Goal: Task Accomplishment & Management: Manage account settings

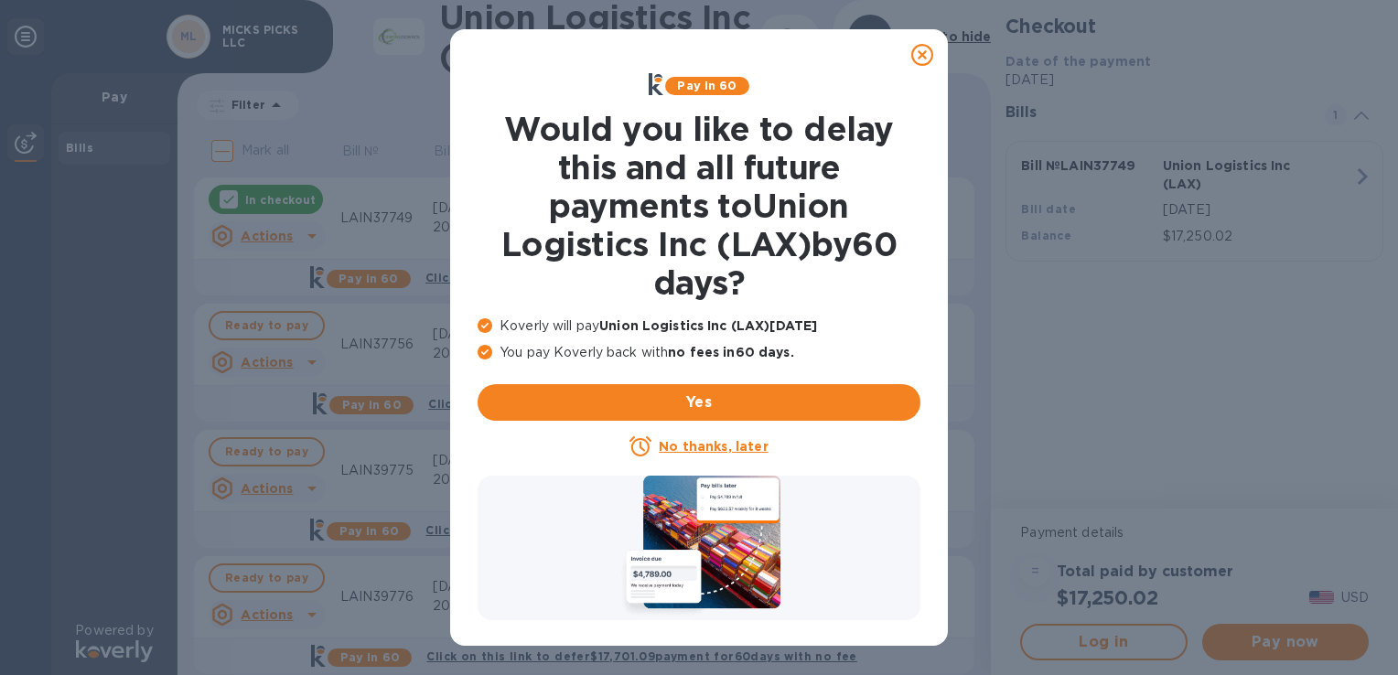
click at [919, 59] on icon at bounding box center [922, 55] width 22 height 22
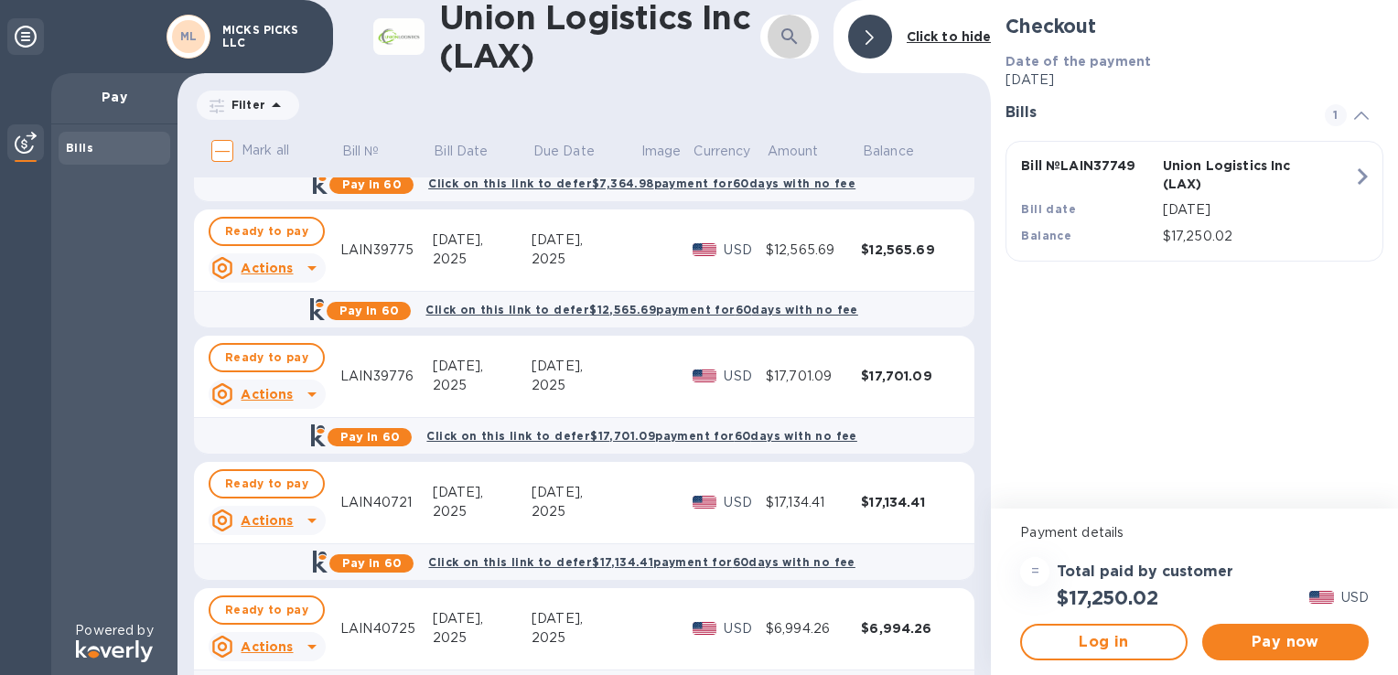
scroll to position [275, 0]
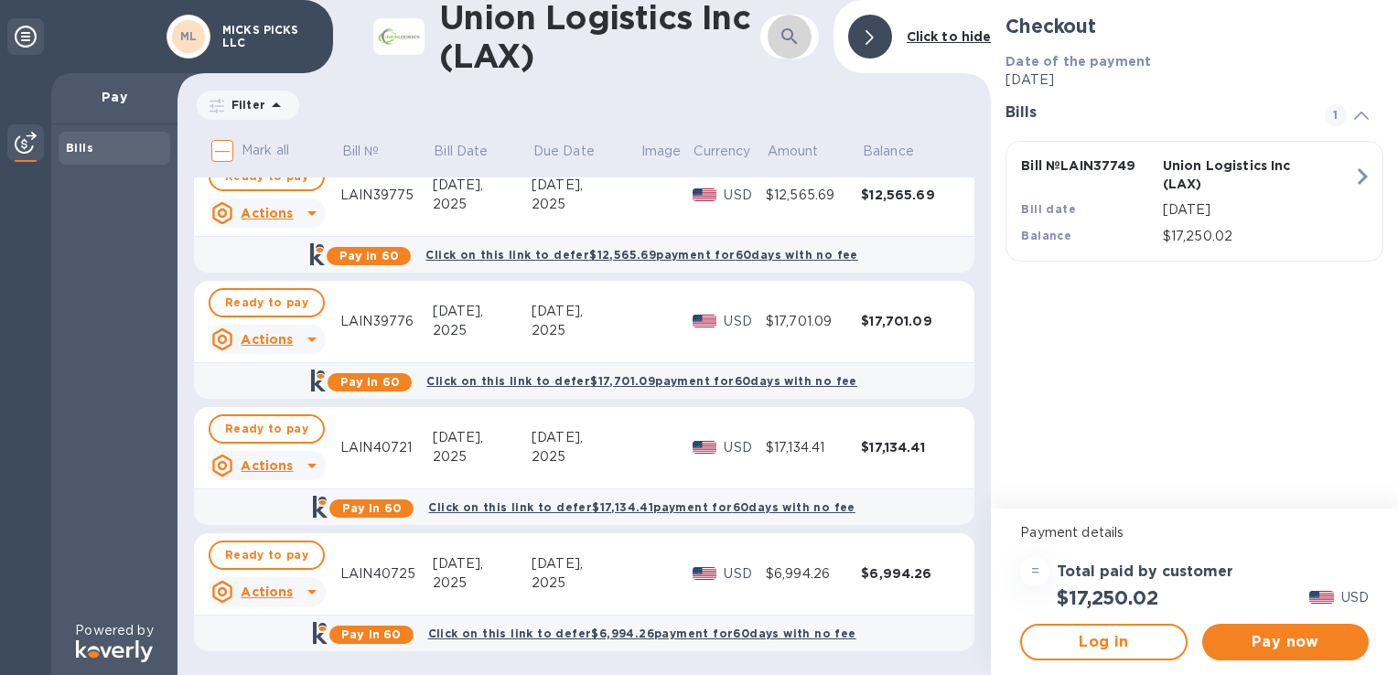
click at [316, 455] on icon at bounding box center [312, 466] width 22 height 22
click at [316, 453] on div at bounding box center [699, 337] width 1398 height 675
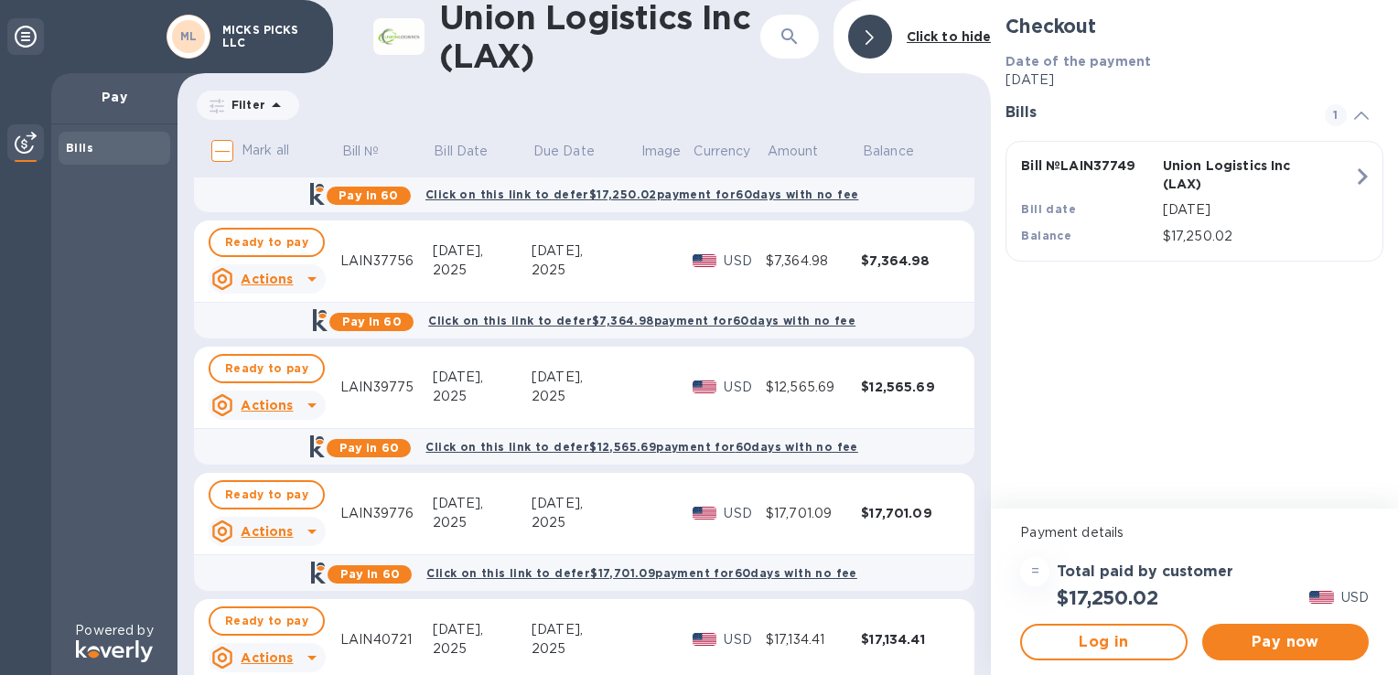
scroll to position [0, 0]
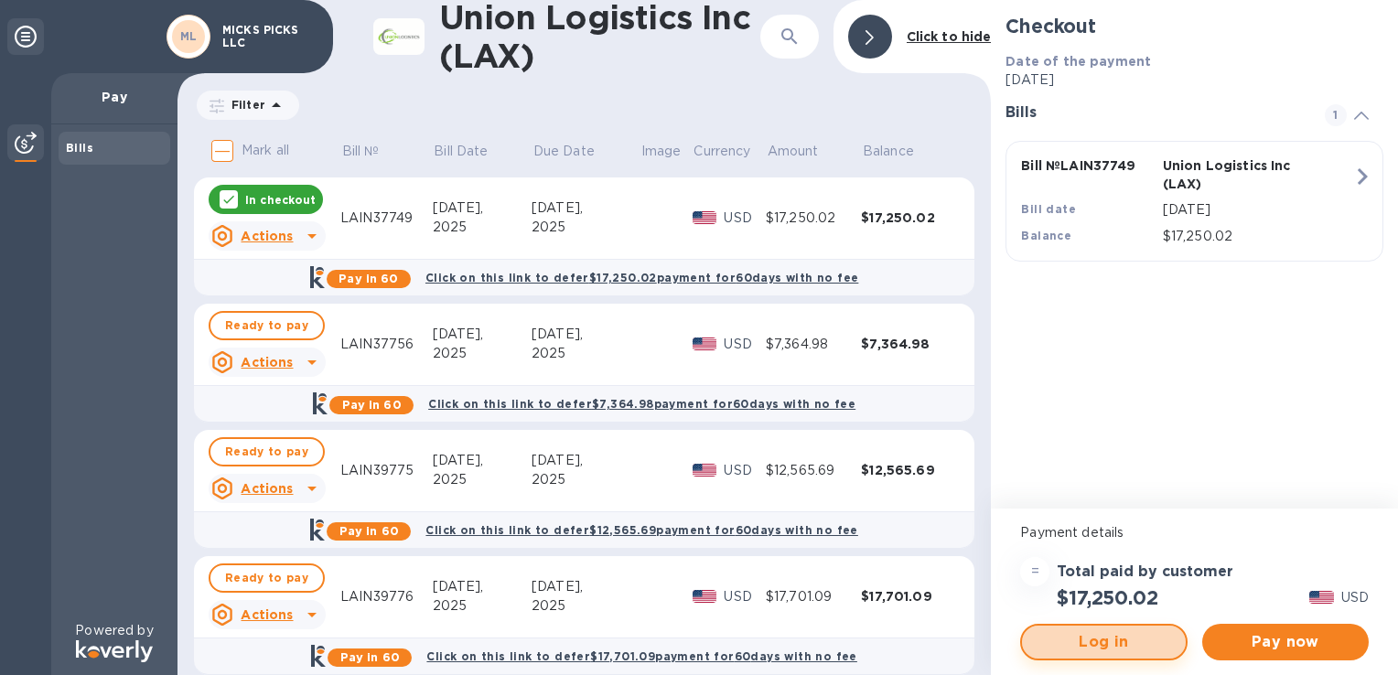
click at [1092, 646] on span "Log in" at bounding box center [1103, 642] width 134 height 22
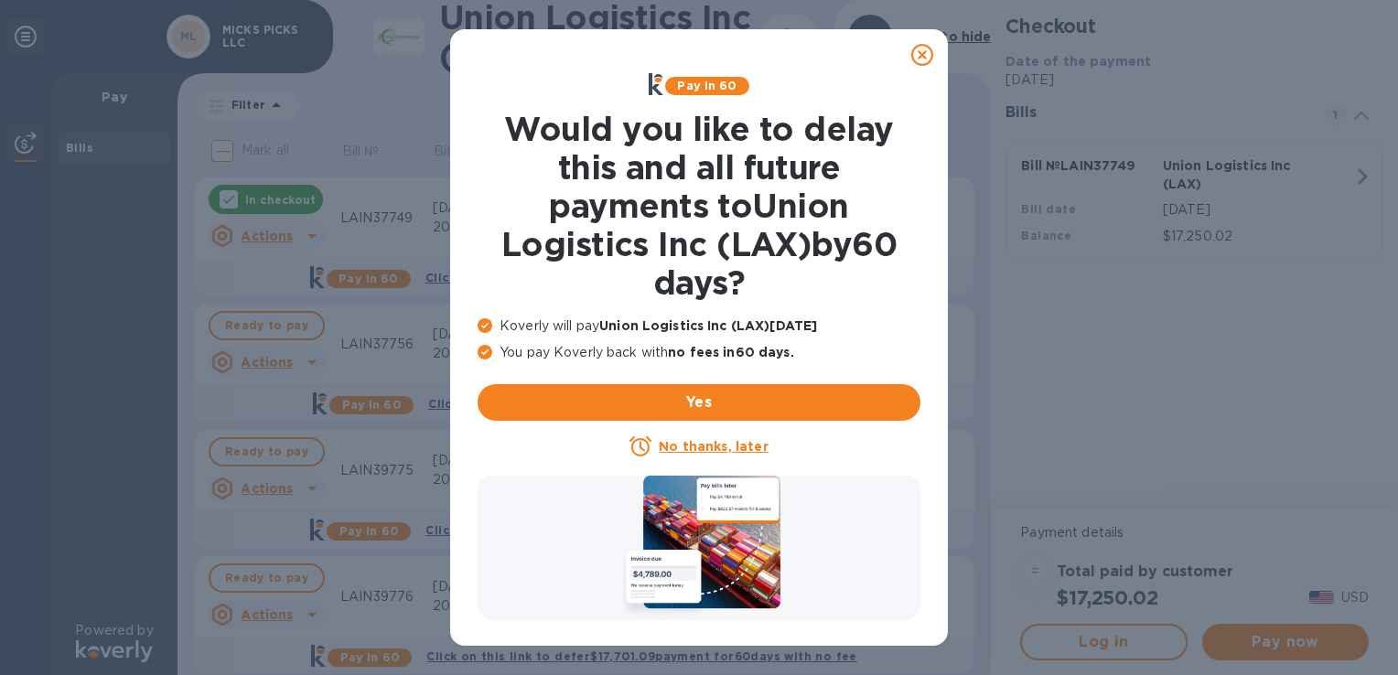
click at [919, 60] on icon at bounding box center [922, 55] width 22 height 22
